Goal: Check status: Check status

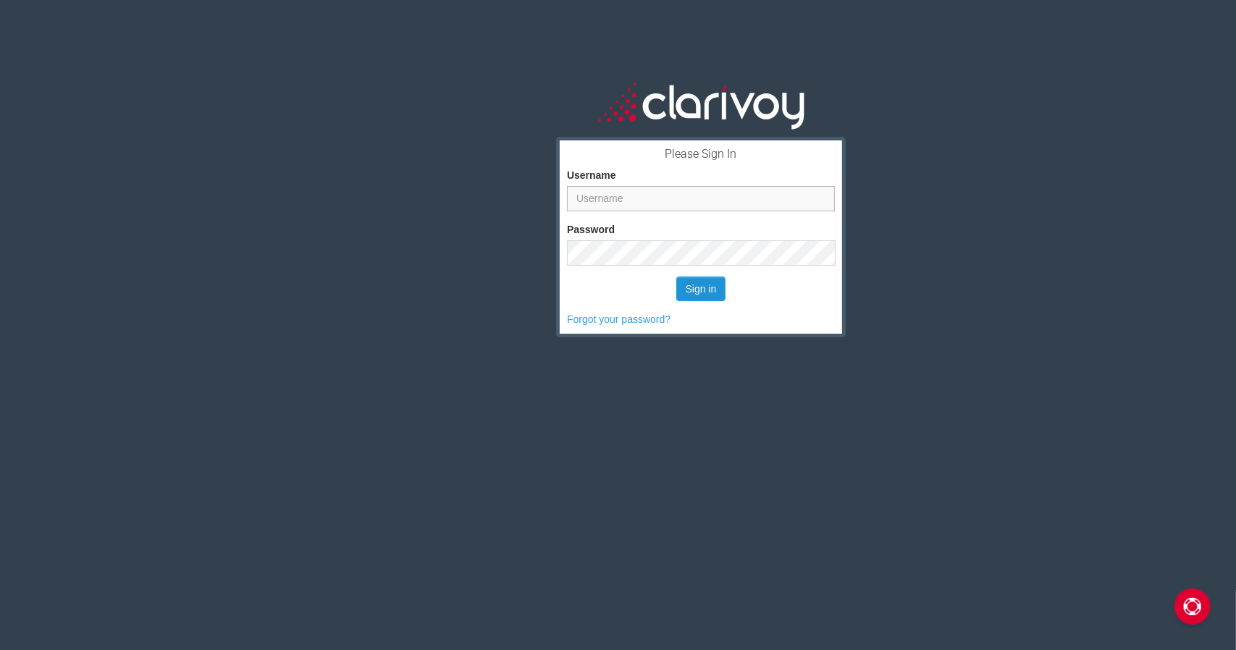
type input "casey.goodnight@passportauto.com"
click at [681, 279] on button "Sign in" at bounding box center [701, 289] width 50 height 25
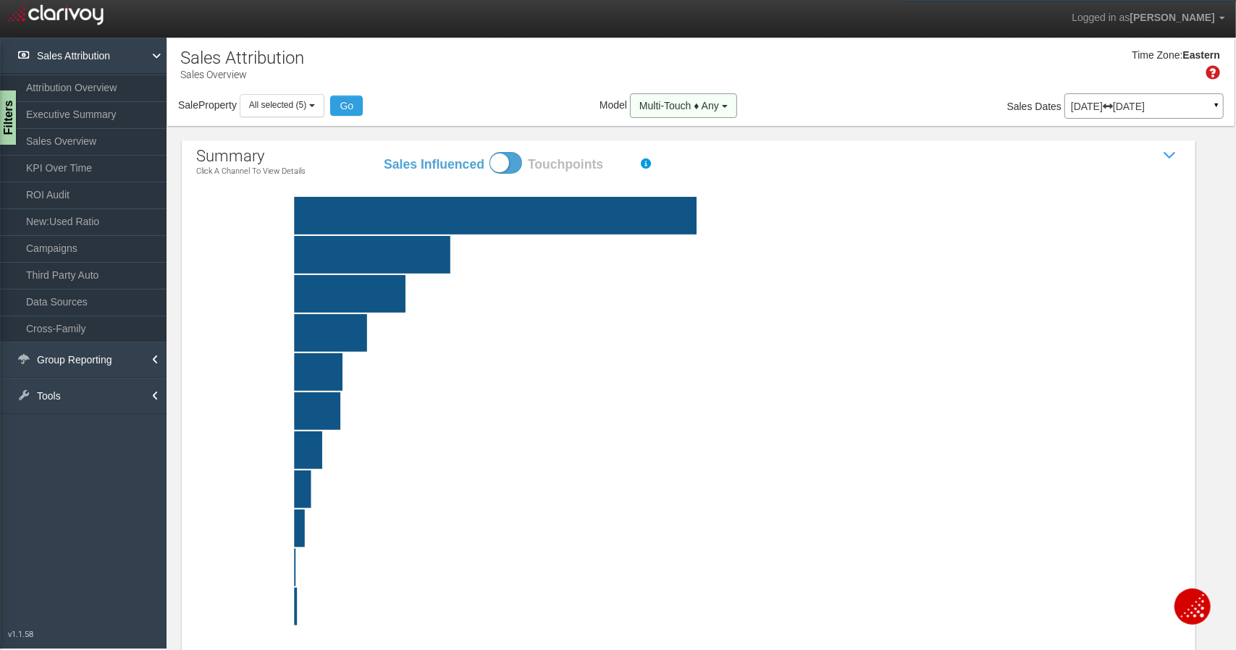
click at [646, 107] on span "Multi-Touch ♦ Any" at bounding box center [679, 106] width 80 height 12
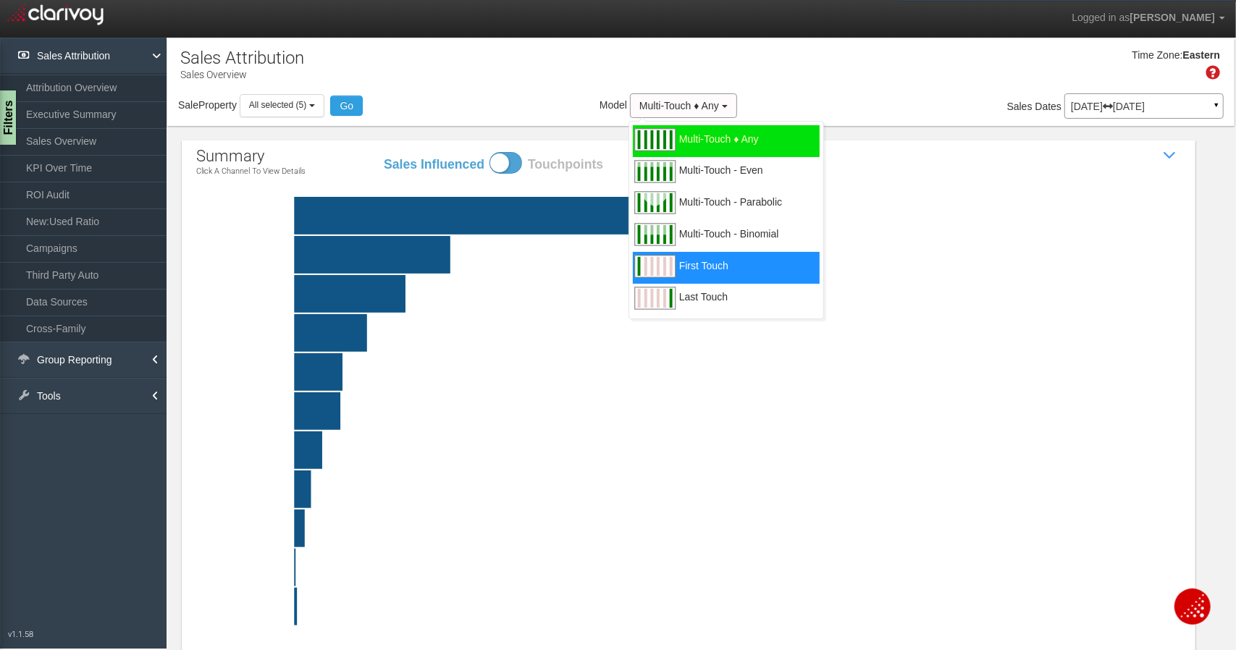
click at [697, 259] on div "First Touch" at bounding box center [726, 268] width 187 height 32
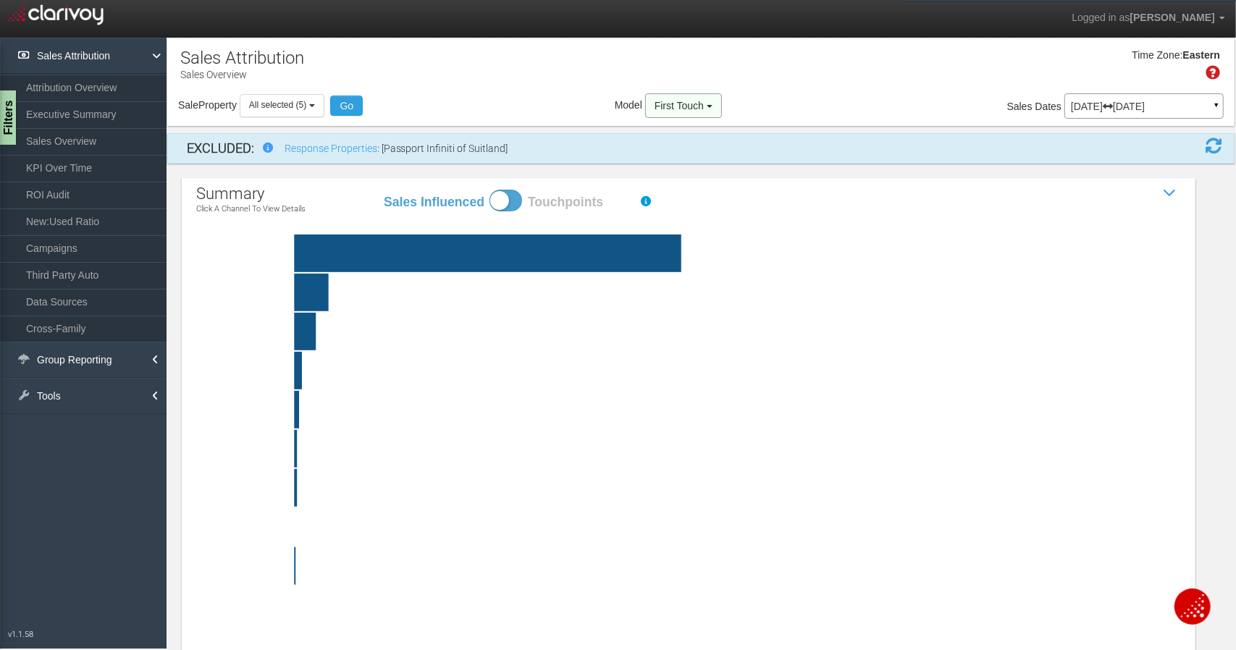
click at [710, 101] on button "First Touch" at bounding box center [683, 105] width 77 height 25
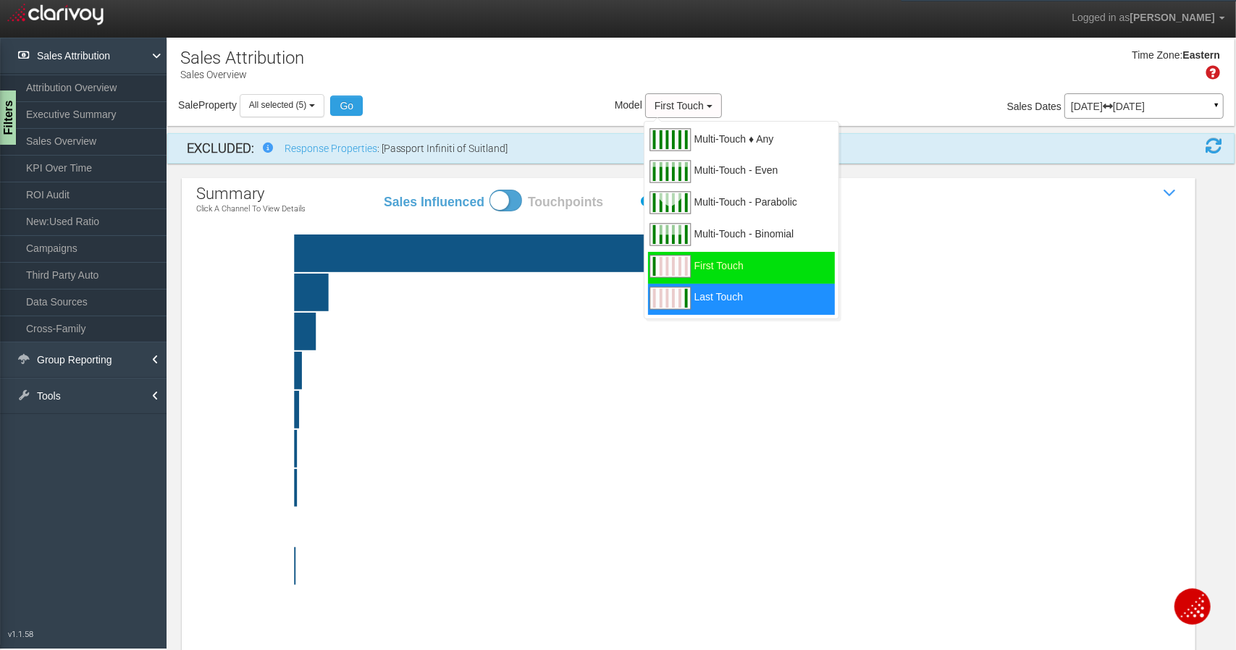
click at [719, 304] on span "Last Touch" at bounding box center [718, 306] width 49 height 18
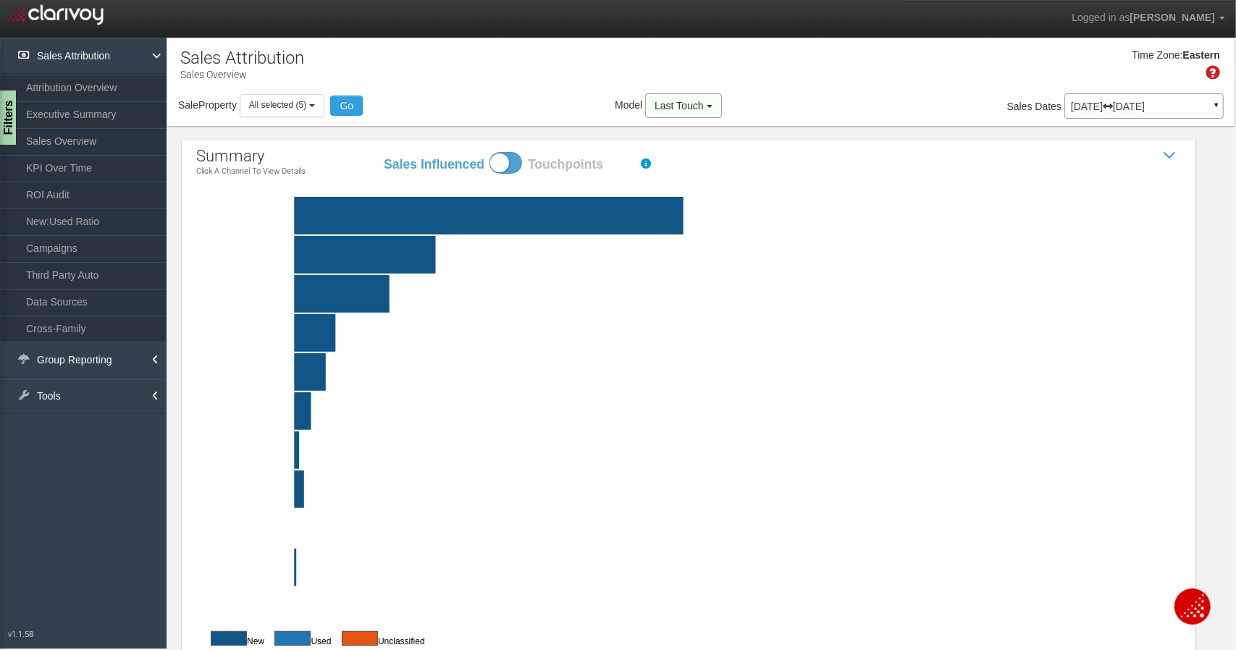
click at [663, 109] on span "Last Touch" at bounding box center [679, 106] width 49 height 12
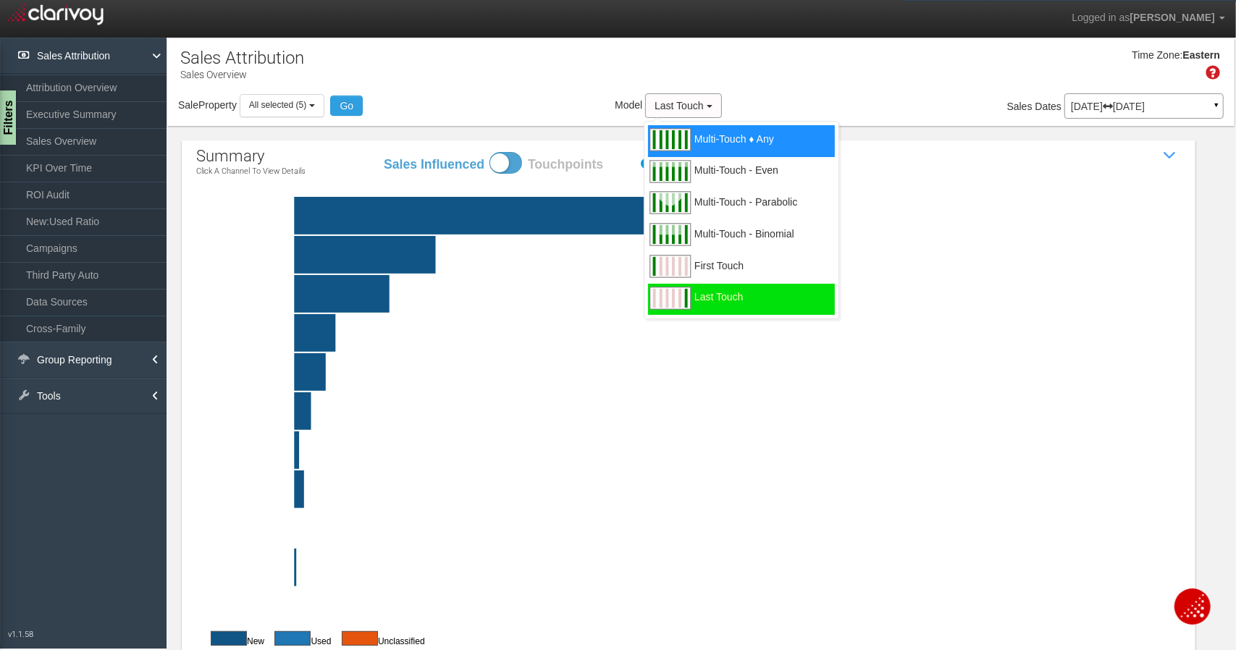
click at [676, 140] on img at bounding box center [669, 139] width 43 height 29
